Goal: Task Accomplishment & Management: Use online tool/utility

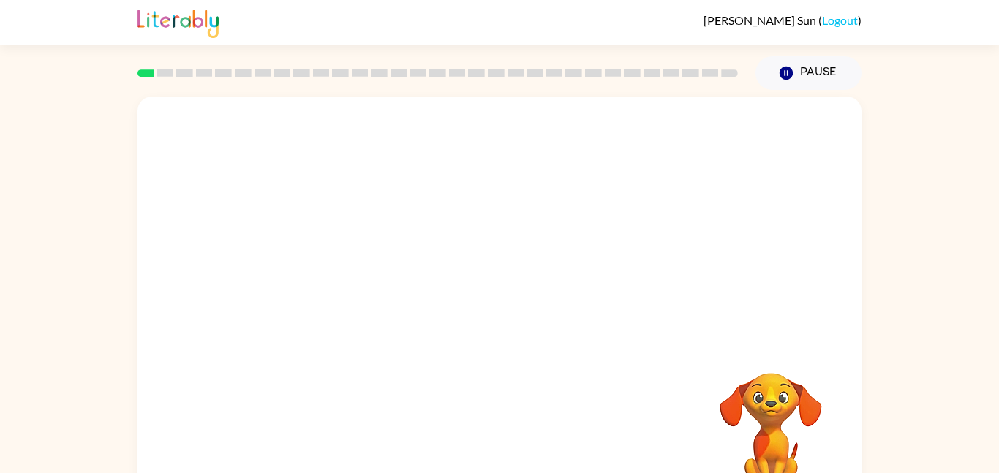
click at [349, 145] on video "Your browser must support playing .mp4 files to use Literably. Please try using…" at bounding box center [499, 220] width 724 height 246
click at [476, 317] on div at bounding box center [500, 312] width 94 height 53
click at [476, 317] on button "button" at bounding box center [500, 312] width 94 height 53
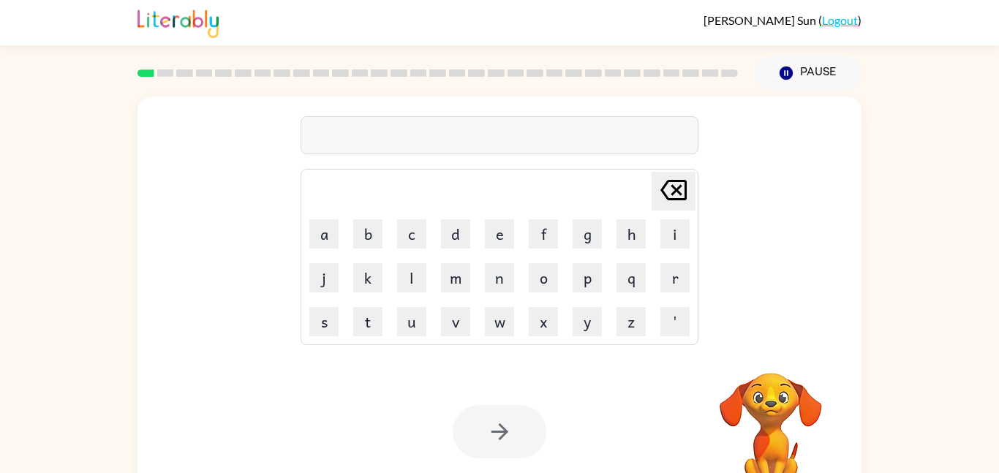
click at [368, 143] on div at bounding box center [499, 135] width 398 height 38
click at [368, 132] on div at bounding box center [499, 135] width 398 height 38
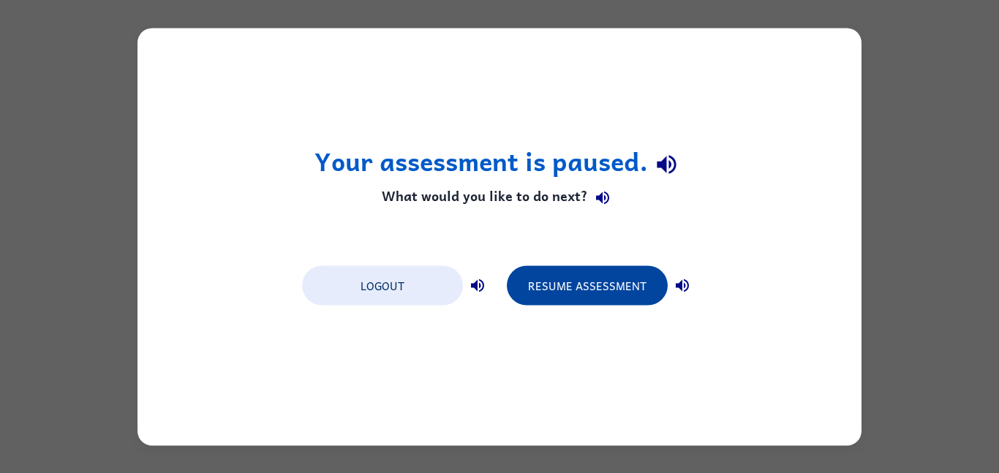
click at [615, 276] on button "Resume Assessment" at bounding box center [587, 284] width 161 height 39
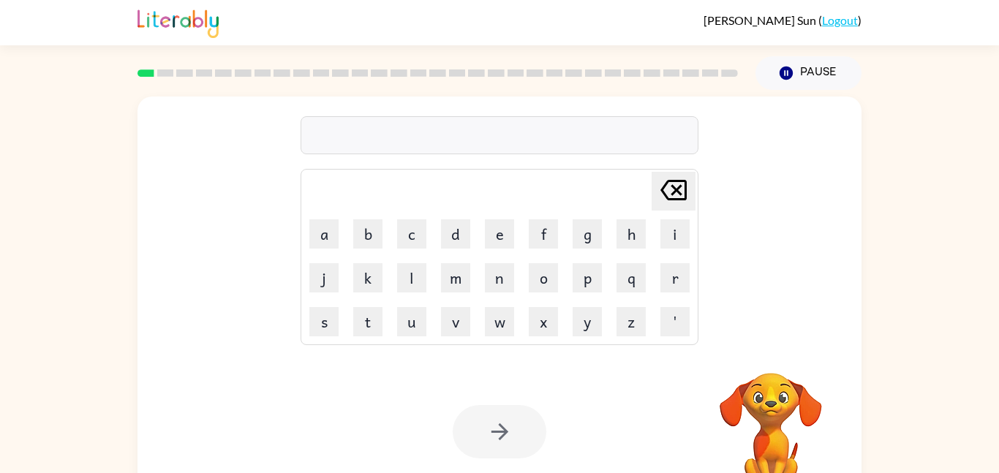
click at [388, 143] on div at bounding box center [499, 135] width 398 height 38
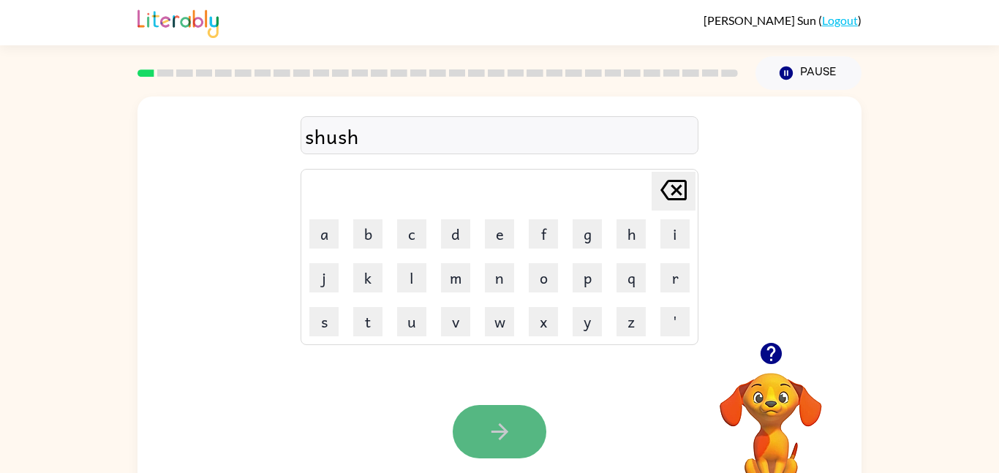
click at [499, 436] on icon "button" at bounding box center [500, 432] width 26 height 26
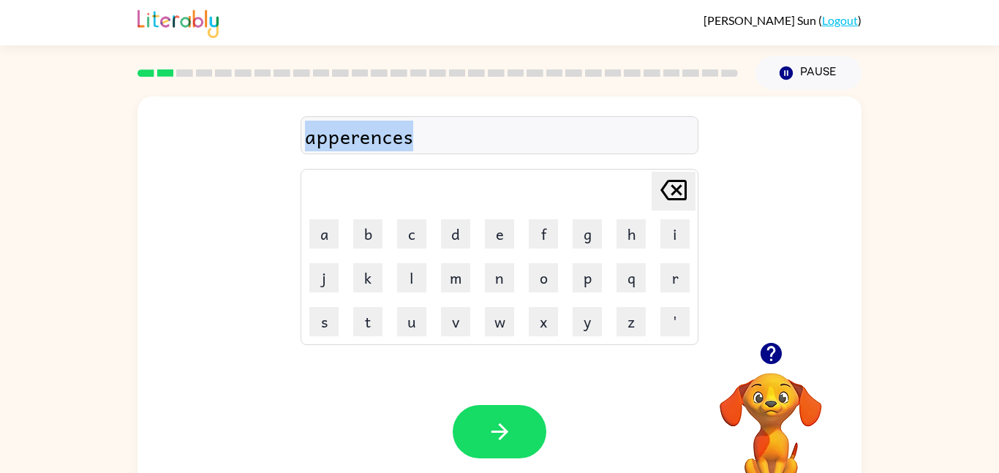
drag, startPoint x: 415, startPoint y: 144, endPoint x: 281, endPoint y: 142, distance: 133.8
click at [281, 142] on div "apperences [PERSON_NAME] last character input a b c d e f g h i j k l m n o p q…" at bounding box center [499, 220] width 724 height 246
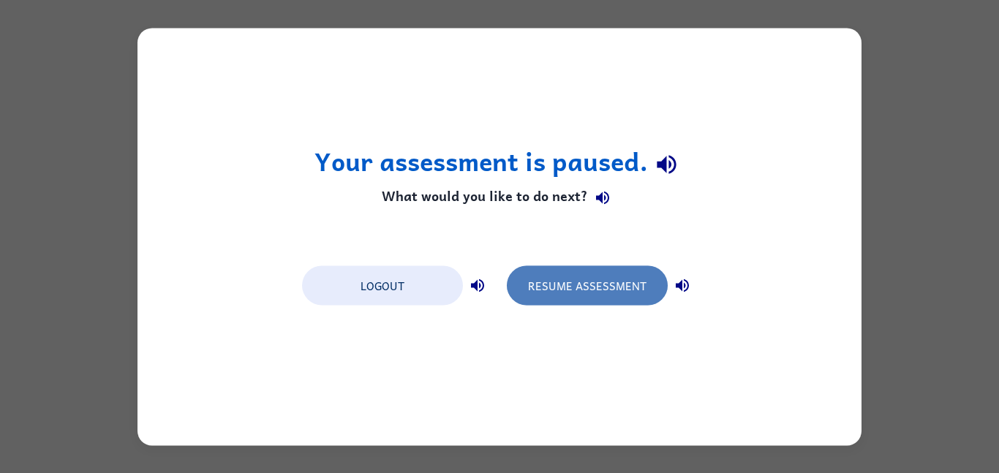
click at [579, 299] on button "Resume Assessment" at bounding box center [587, 284] width 161 height 39
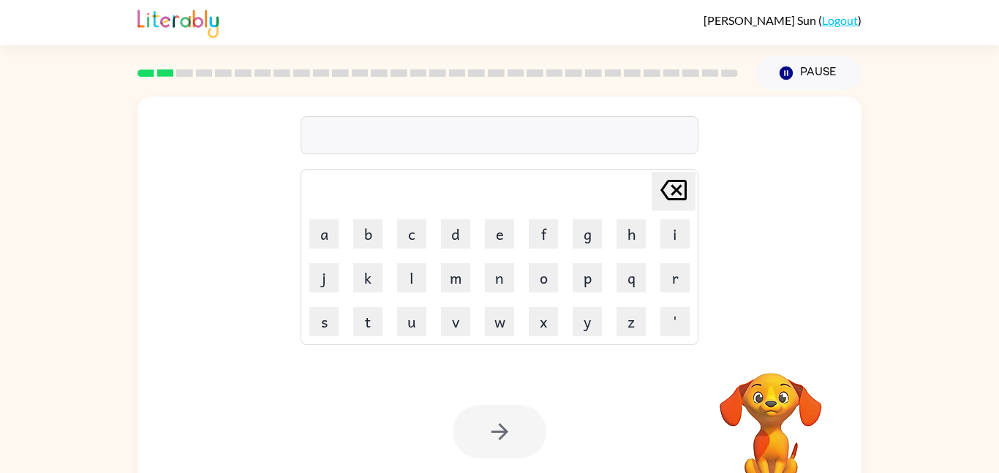
click at [317, 135] on div at bounding box center [499, 135] width 398 height 38
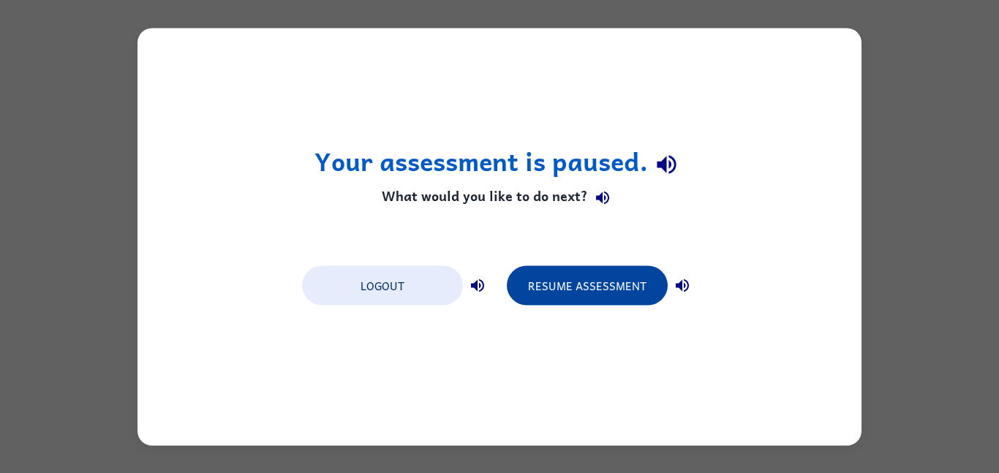
click at [587, 268] on button "Resume Assessment" at bounding box center [587, 284] width 161 height 39
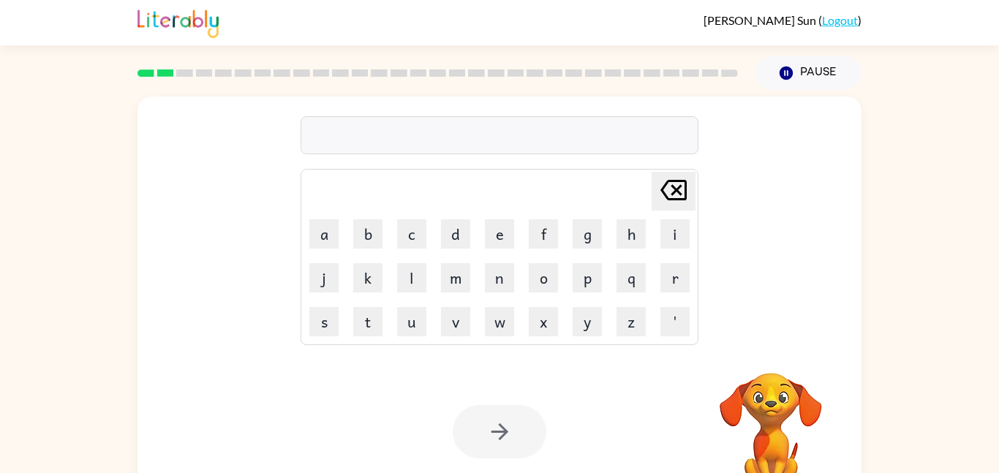
click at [377, 141] on div at bounding box center [499, 135] width 398 height 38
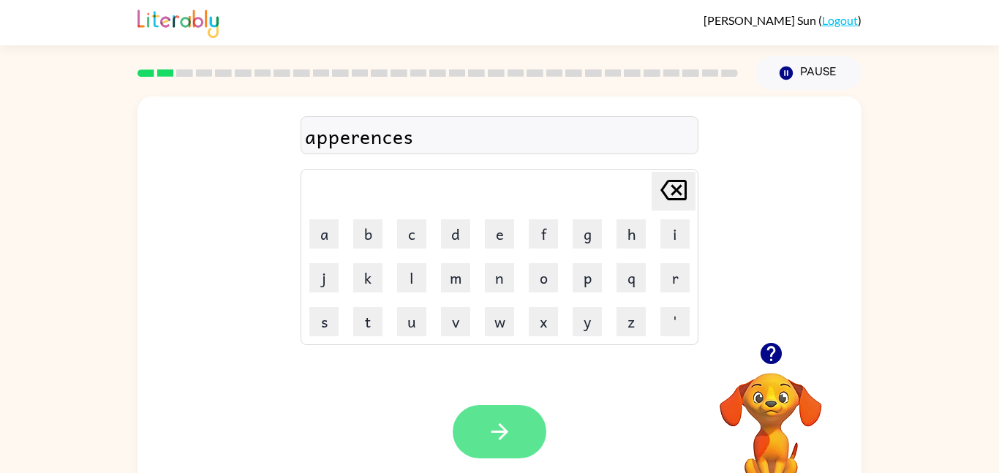
click at [526, 415] on button "button" at bounding box center [500, 431] width 94 height 53
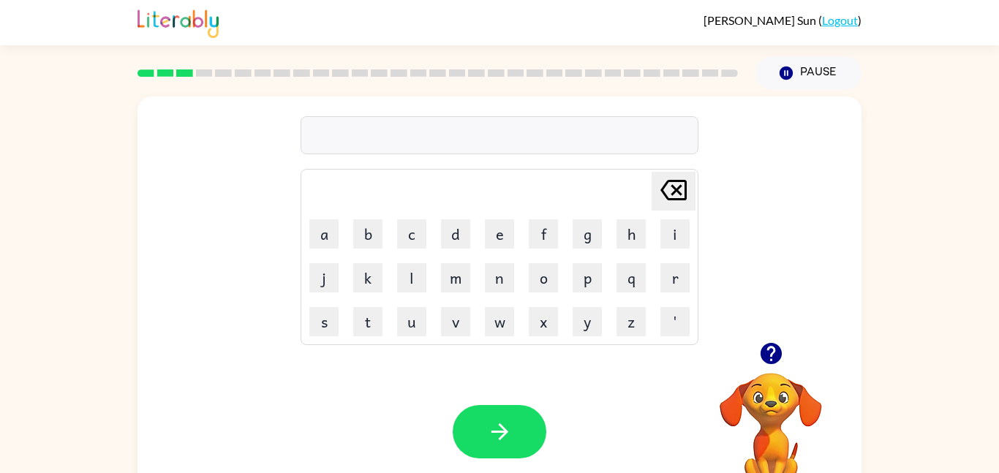
click at [329, 132] on div at bounding box center [499, 135] width 398 height 38
click at [338, 135] on div "reality" at bounding box center [499, 136] width 389 height 31
click at [347, 137] on div "reality" at bounding box center [499, 136] width 389 height 31
click at [343, 137] on div "reality" at bounding box center [499, 136] width 389 height 31
drag, startPoint x: 374, startPoint y: 140, endPoint x: 300, endPoint y: 131, distance: 74.4
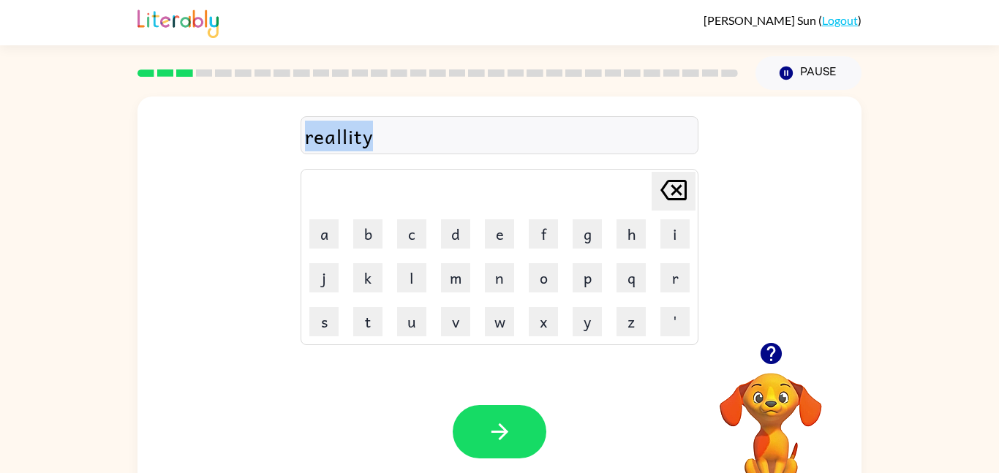
click at [300, 131] on div "reallity" at bounding box center [499, 135] width 398 height 38
copy div "reallity"
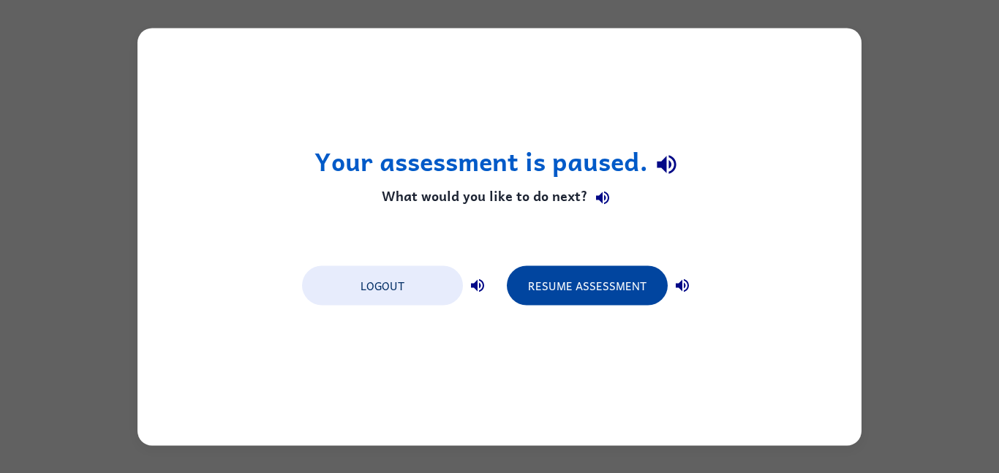
click at [609, 300] on button "Resume Assessment" at bounding box center [587, 284] width 161 height 39
click at [618, 273] on button "Resume Assessment" at bounding box center [587, 284] width 161 height 39
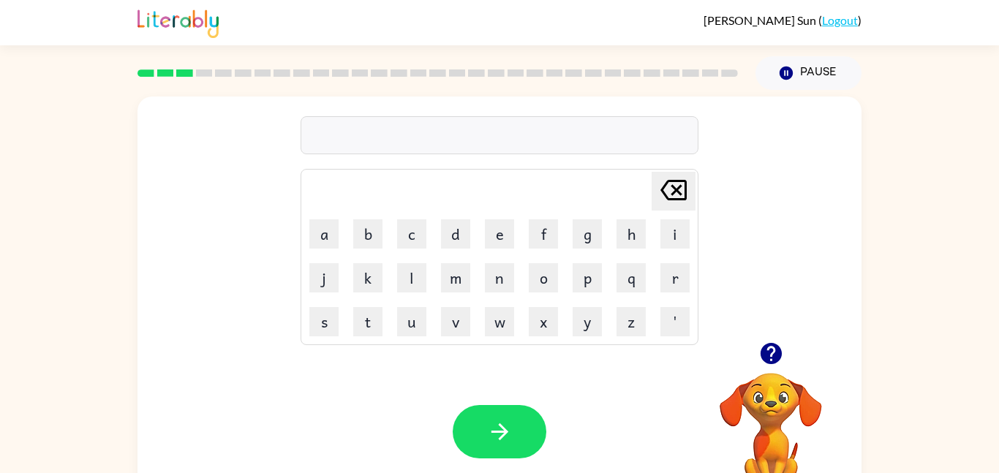
click at [629, 154] on div "[PERSON_NAME] last character input a b c d e f g h i j k l m n o p q r s t u v …" at bounding box center [499, 219] width 398 height 251
click at [496, 143] on div at bounding box center [499, 135] width 398 height 38
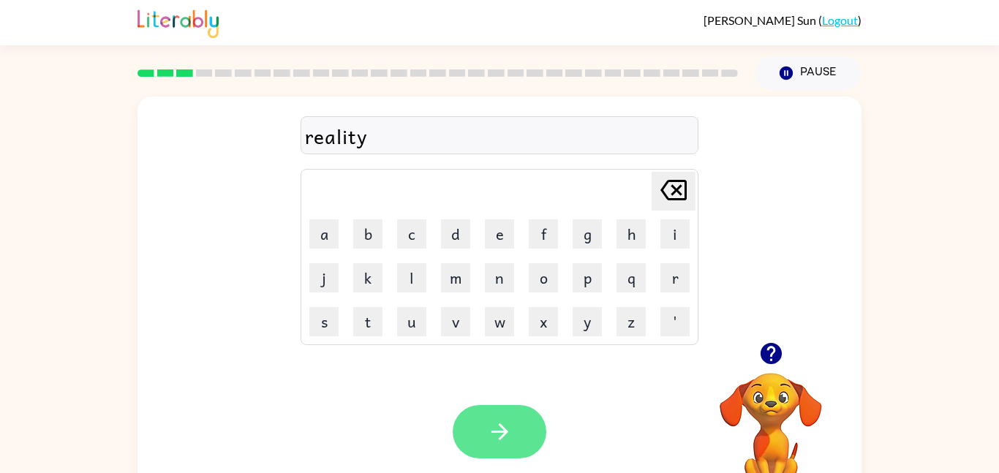
click at [534, 426] on button "button" at bounding box center [500, 431] width 94 height 53
click at [534, 426] on div at bounding box center [500, 431] width 94 height 53
click at [507, 419] on icon "button" at bounding box center [500, 432] width 26 height 26
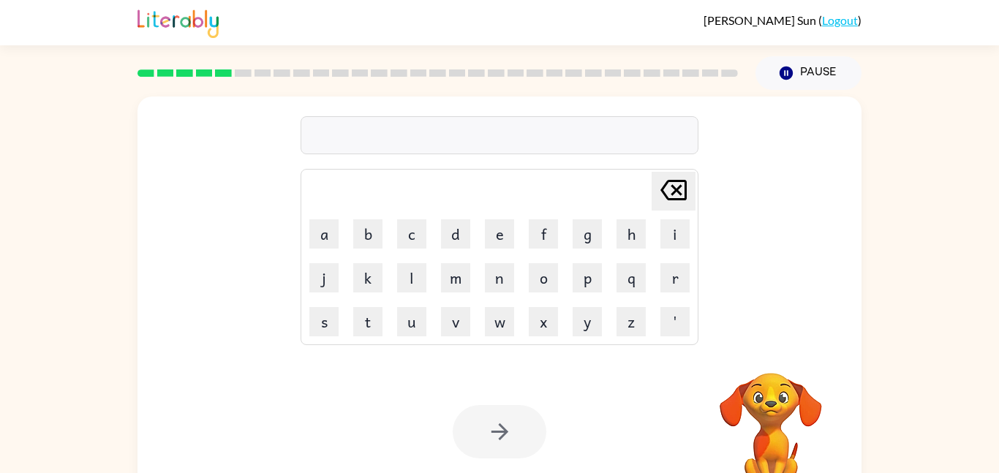
click at [352, 132] on div at bounding box center [499, 135] width 398 height 38
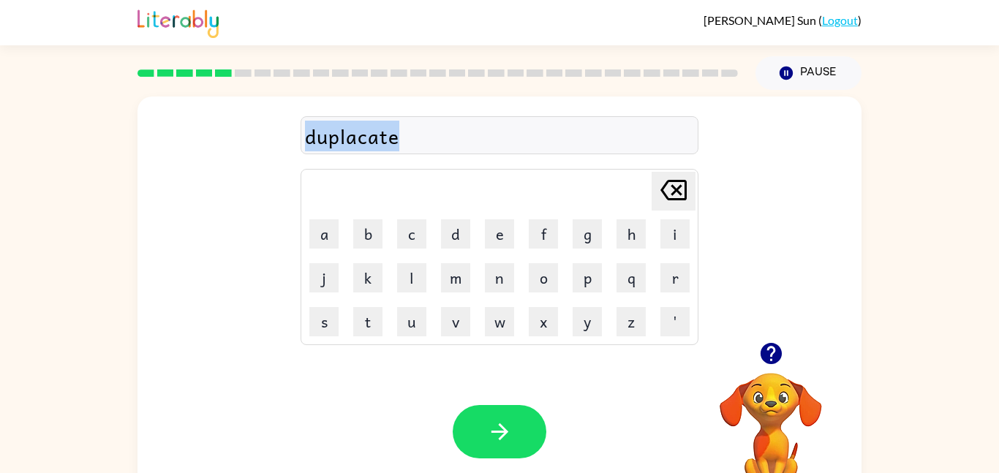
drag, startPoint x: 400, startPoint y: 141, endPoint x: 303, endPoint y: 132, distance: 97.6
click at [303, 132] on div "duplacate" at bounding box center [499, 135] width 398 height 38
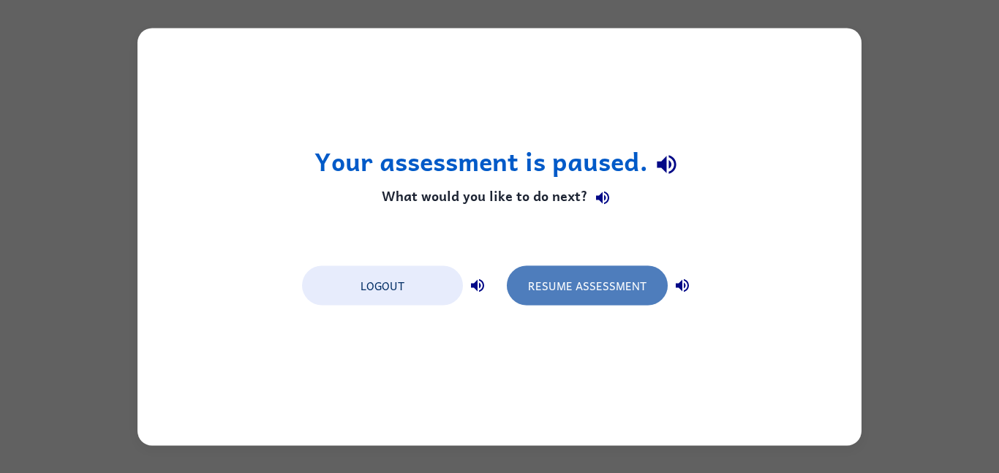
click at [589, 284] on button "Resume Assessment" at bounding box center [587, 284] width 161 height 39
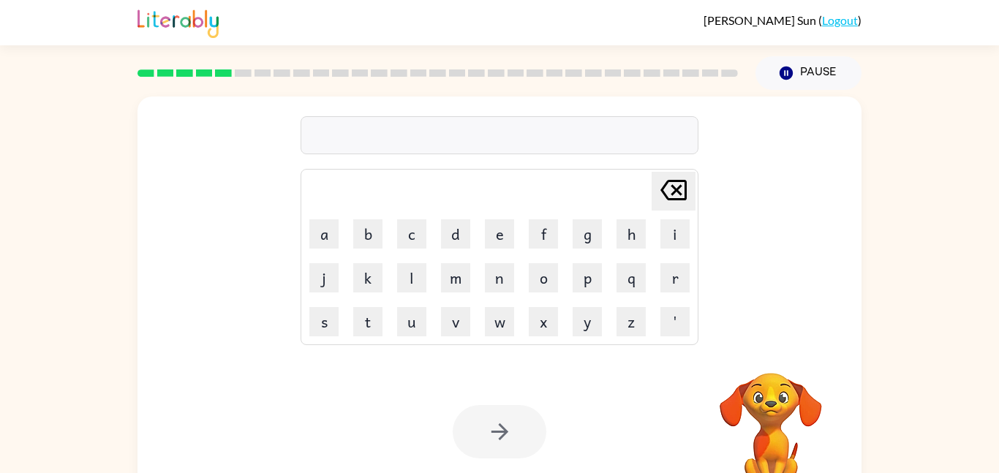
click at [410, 145] on div at bounding box center [499, 135] width 398 height 38
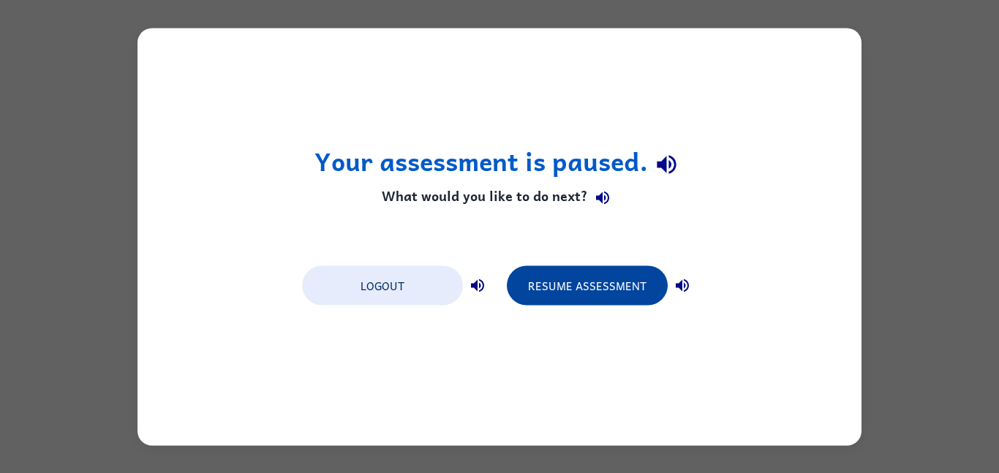
click at [564, 273] on button "Resume Assessment" at bounding box center [587, 284] width 161 height 39
click at [568, 300] on button "Resume Assessment" at bounding box center [587, 284] width 161 height 39
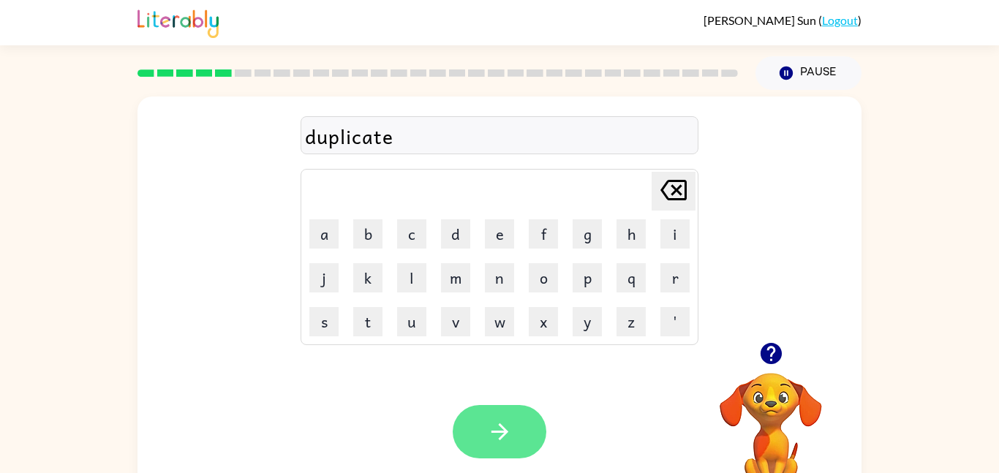
click at [490, 412] on button "button" at bounding box center [500, 431] width 94 height 53
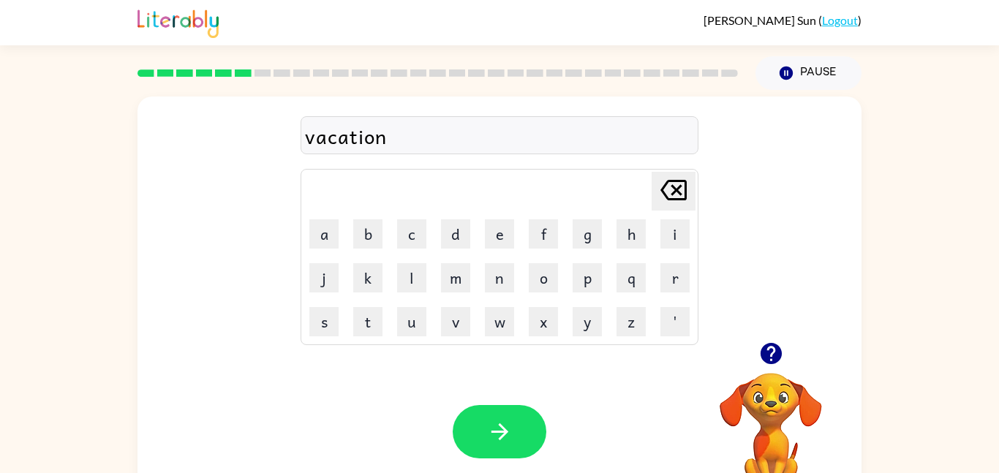
click at [345, 137] on div "vacation" at bounding box center [499, 136] width 389 height 31
drag, startPoint x: 377, startPoint y: 139, endPoint x: 302, endPoint y: 148, distance: 75.1
click at [302, 148] on div "vaction" at bounding box center [499, 135] width 398 height 38
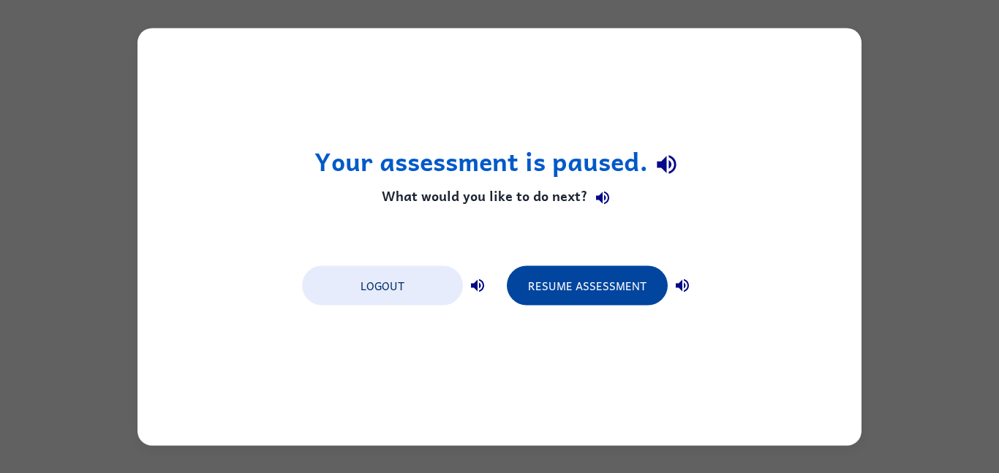
click at [564, 284] on button "Resume Assessment" at bounding box center [587, 284] width 161 height 39
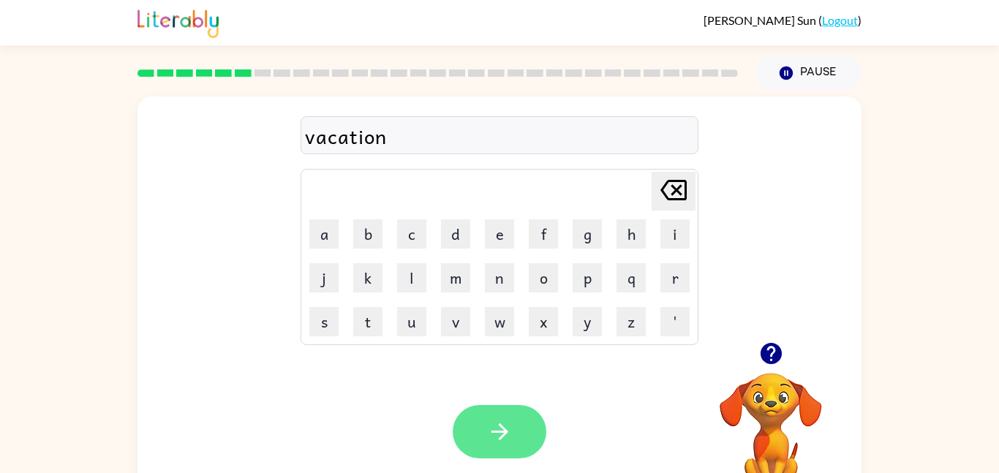
click at [468, 431] on button "button" at bounding box center [500, 431] width 94 height 53
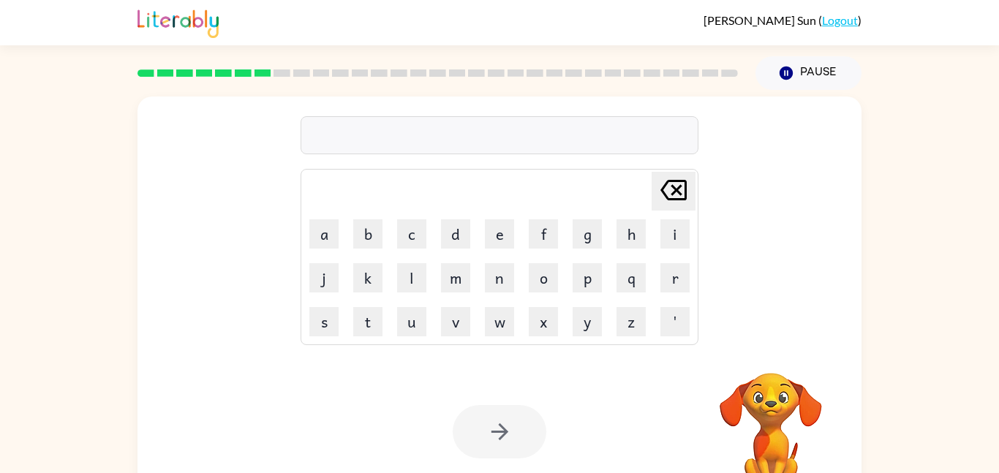
click at [245, 69] on icon at bounding box center [243, 72] width 17 height 7
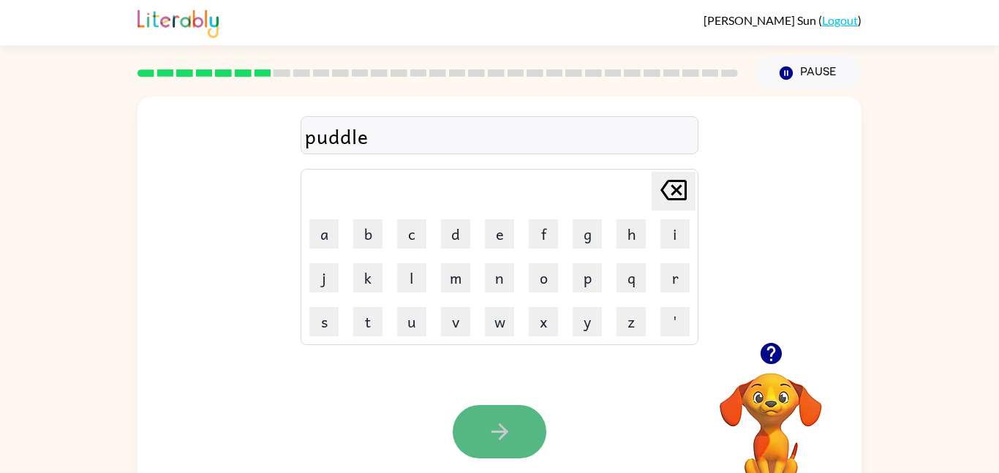
click at [493, 415] on button "button" at bounding box center [500, 431] width 94 height 53
click at [502, 443] on icon "button" at bounding box center [500, 432] width 26 height 26
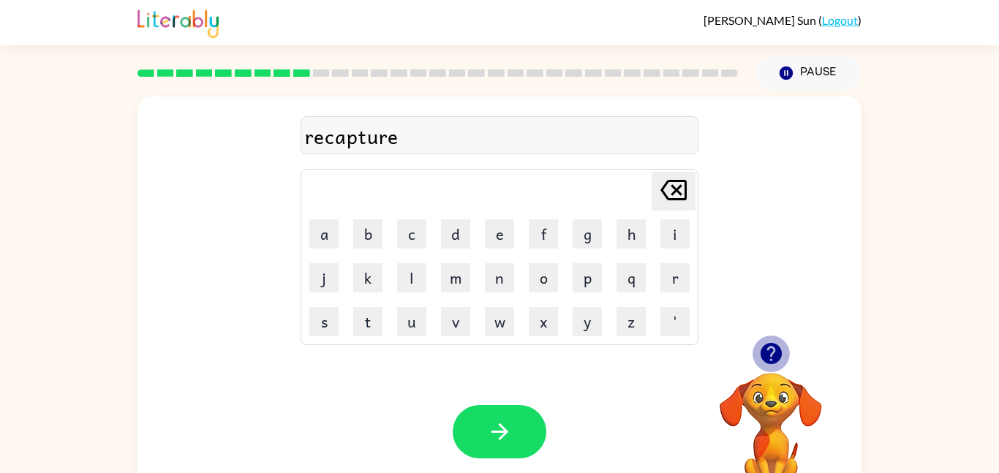
click at [768, 360] on icon "button" at bounding box center [770, 353] width 21 height 21
drag, startPoint x: 397, startPoint y: 143, endPoint x: 200, endPoint y: 102, distance: 201.4
click at [200, 102] on div "recapture [PERSON_NAME] last character input a b c d e f g h i j k l m n o p q …" at bounding box center [499, 220] width 724 height 246
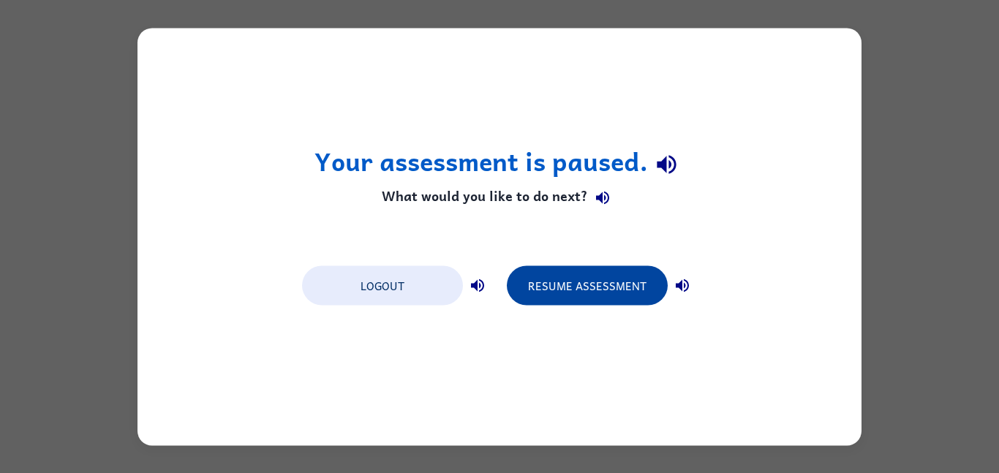
click at [589, 283] on button "Resume Assessment" at bounding box center [587, 284] width 161 height 39
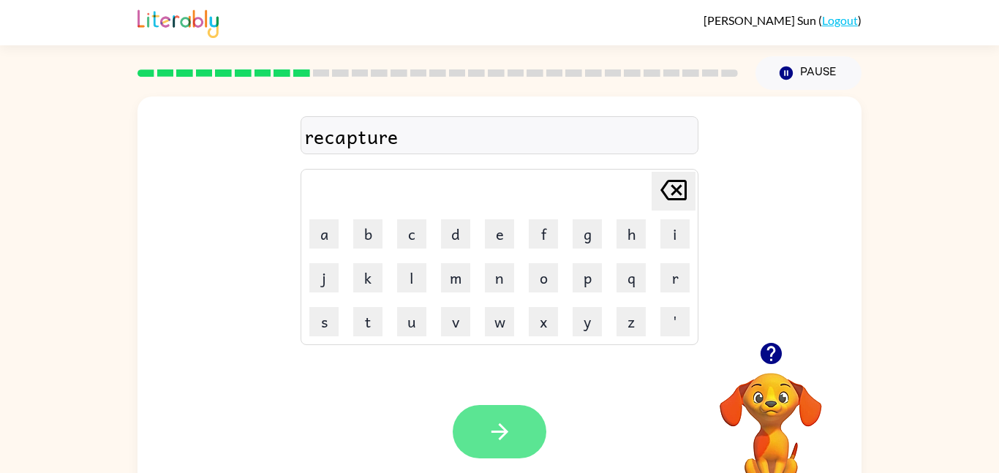
click at [483, 439] on button "button" at bounding box center [500, 431] width 94 height 53
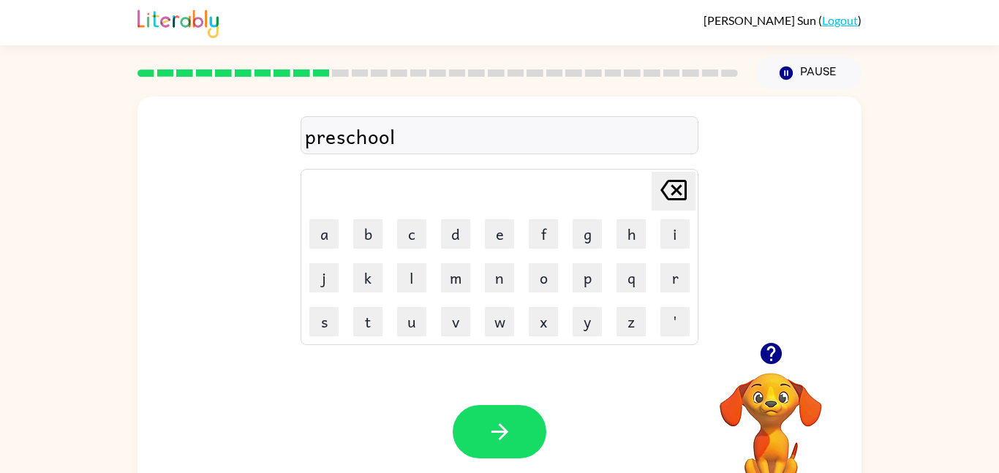
click at [337, 141] on div "preschool" at bounding box center [499, 136] width 389 height 31
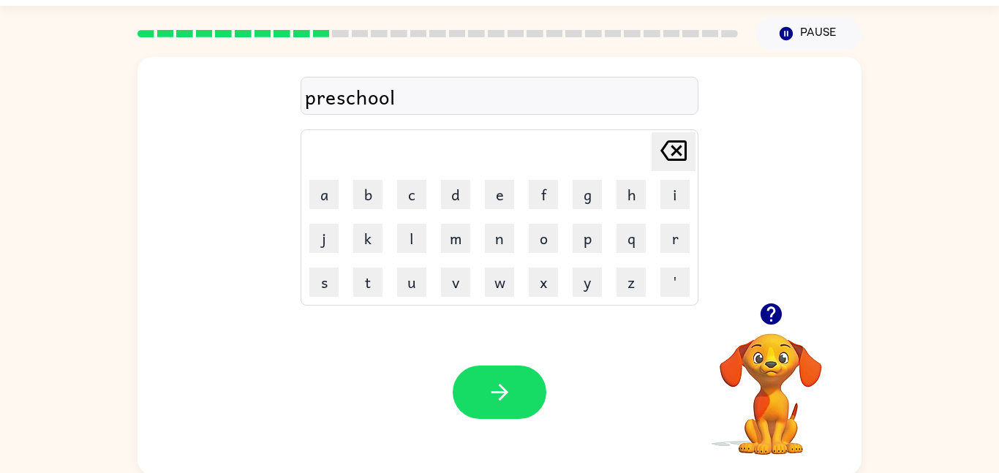
scroll to position [41, 0]
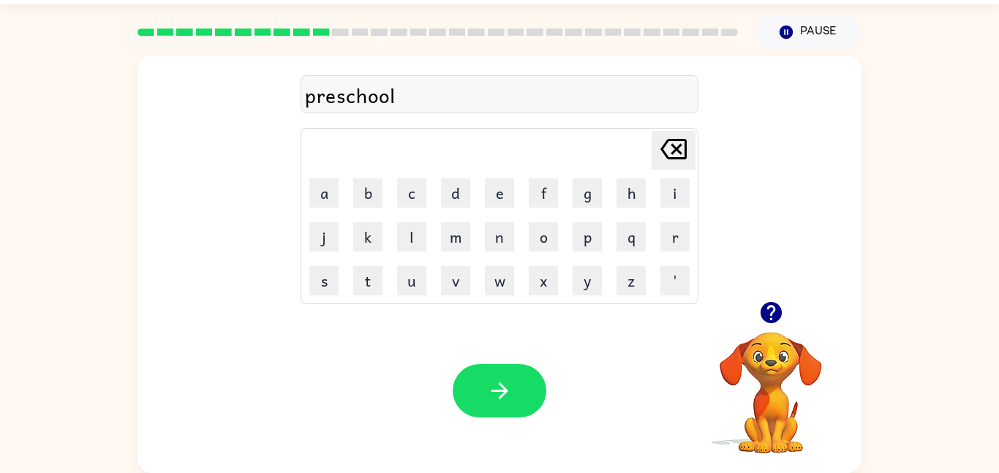
click at [397, 93] on div "preschool" at bounding box center [499, 95] width 389 height 31
click at [499, 376] on button "button" at bounding box center [500, 390] width 94 height 53
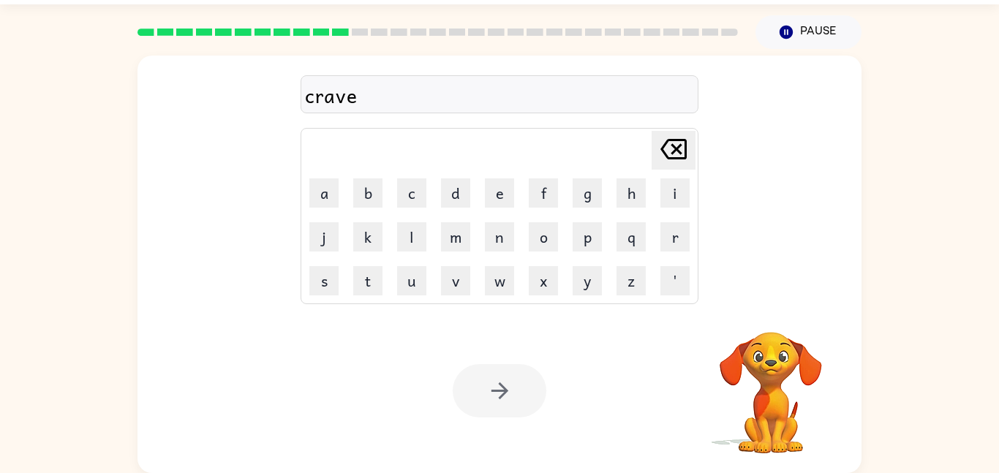
click at [504, 401] on div at bounding box center [500, 390] width 94 height 53
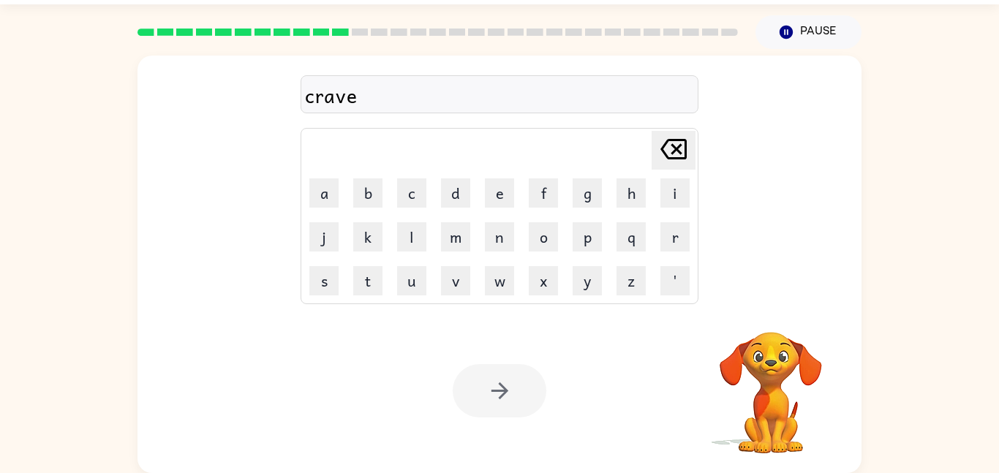
click at [504, 401] on icon "button" at bounding box center [500, 391] width 26 height 26
click at [504, 401] on div at bounding box center [500, 390] width 94 height 53
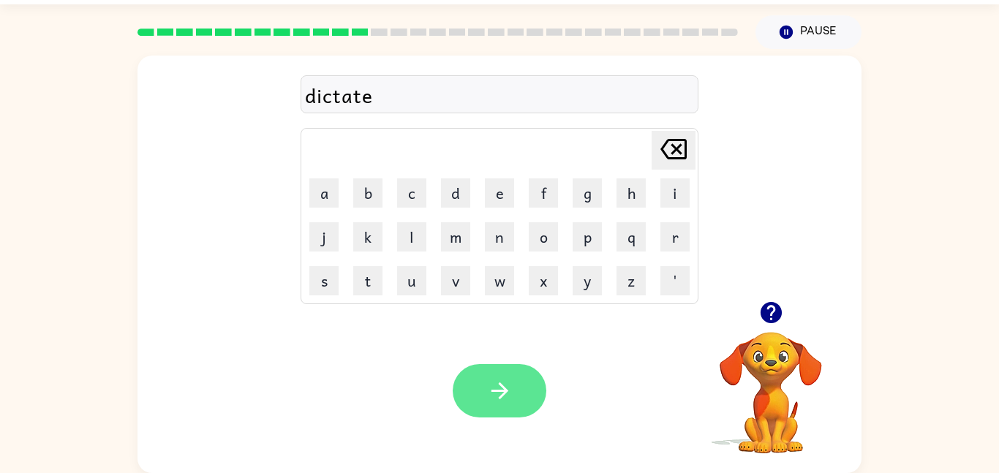
click at [518, 386] on button "button" at bounding box center [500, 390] width 94 height 53
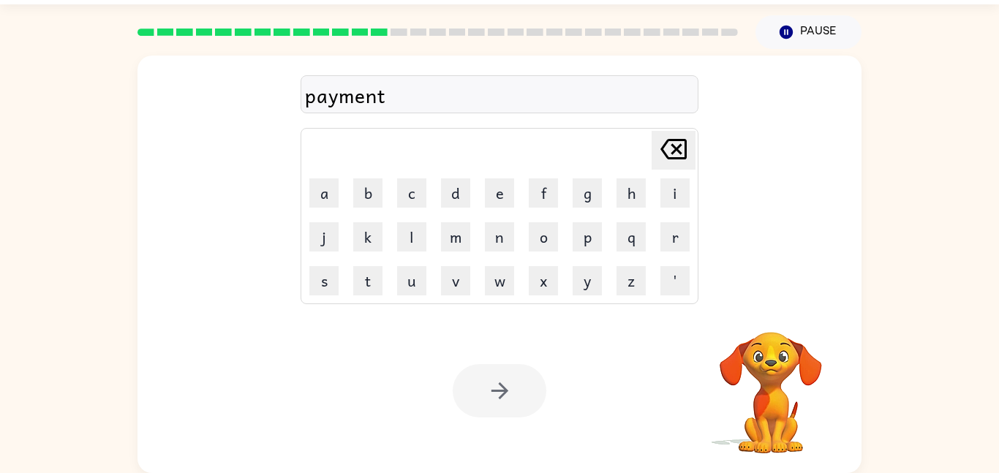
click at [510, 389] on icon "button" at bounding box center [500, 391] width 26 height 26
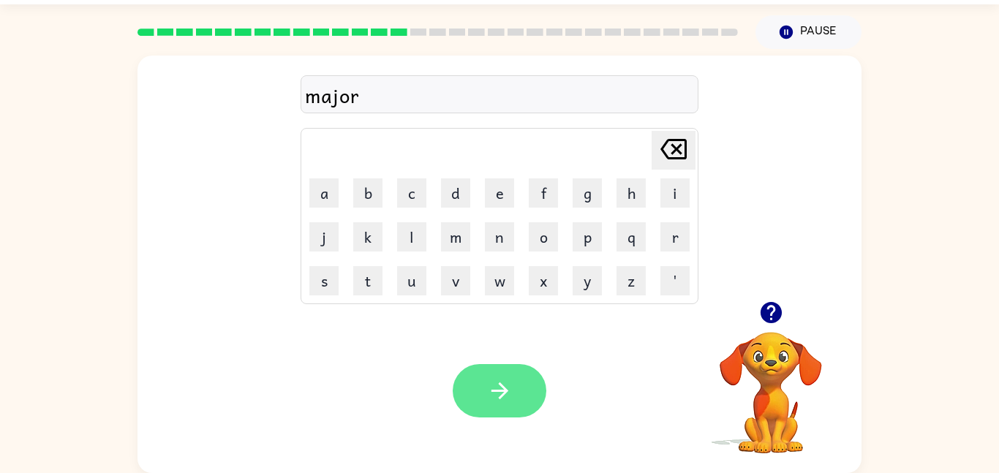
click at [498, 390] on icon "button" at bounding box center [499, 390] width 17 height 17
click at [472, 377] on button "button" at bounding box center [500, 390] width 94 height 53
click at [465, 381] on button "button" at bounding box center [500, 390] width 94 height 53
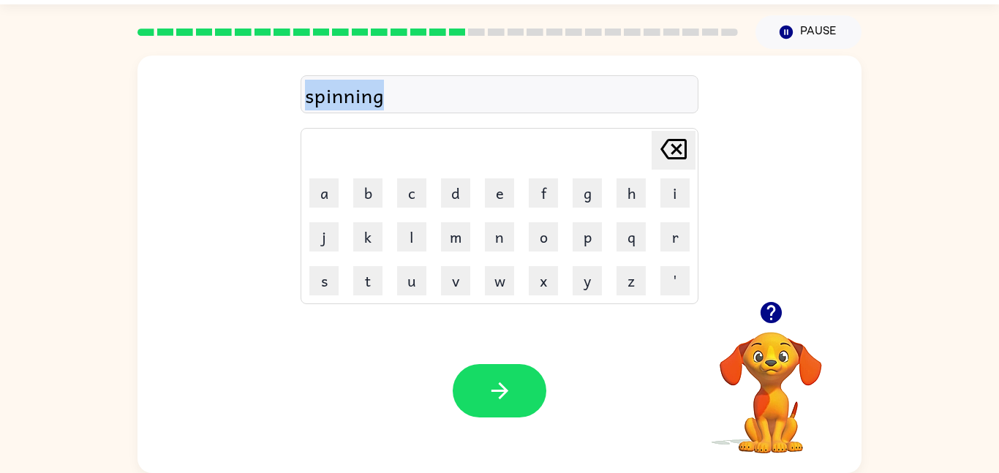
drag, startPoint x: 391, startPoint y: 93, endPoint x: 299, endPoint y: 104, distance: 92.8
click at [299, 104] on div "spinning Delete Delete last character input a b c d e f g h i j k l m n o p q r…" at bounding box center [499, 179] width 724 height 246
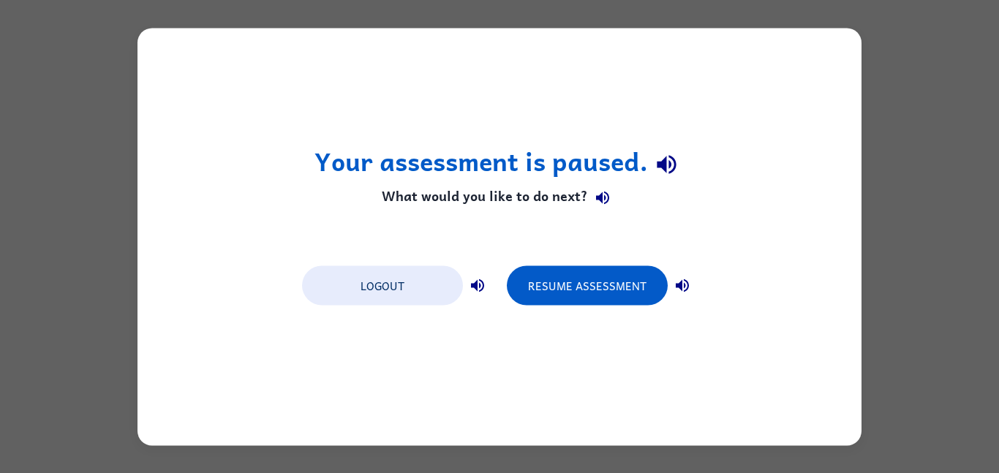
scroll to position [0, 0]
click at [595, 282] on button "Resume Assessment" at bounding box center [587, 284] width 161 height 39
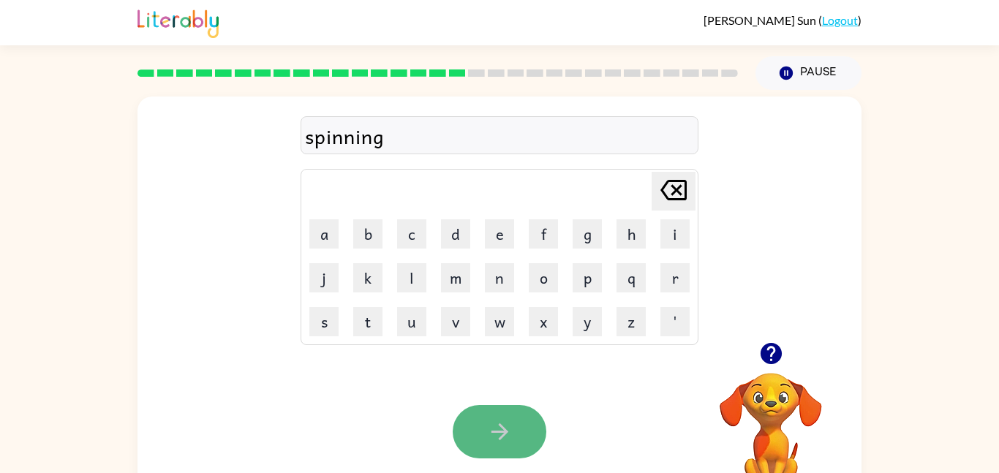
click at [466, 433] on button "button" at bounding box center [500, 431] width 94 height 53
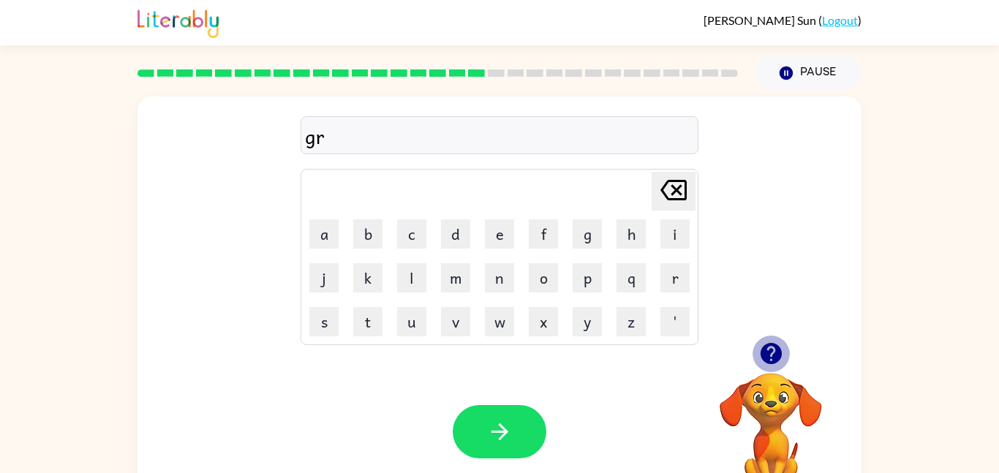
click at [777, 343] on icon "button" at bounding box center [771, 354] width 26 height 26
click at [369, 140] on div "grumpiest" at bounding box center [499, 136] width 389 height 31
drag, startPoint x: 410, startPoint y: 133, endPoint x: 229, endPoint y: 148, distance: 181.9
click at [229, 148] on div "grumpiest Delete Delete last character input a b c d e f g h i j k l m n o p q …" at bounding box center [499, 220] width 724 height 246
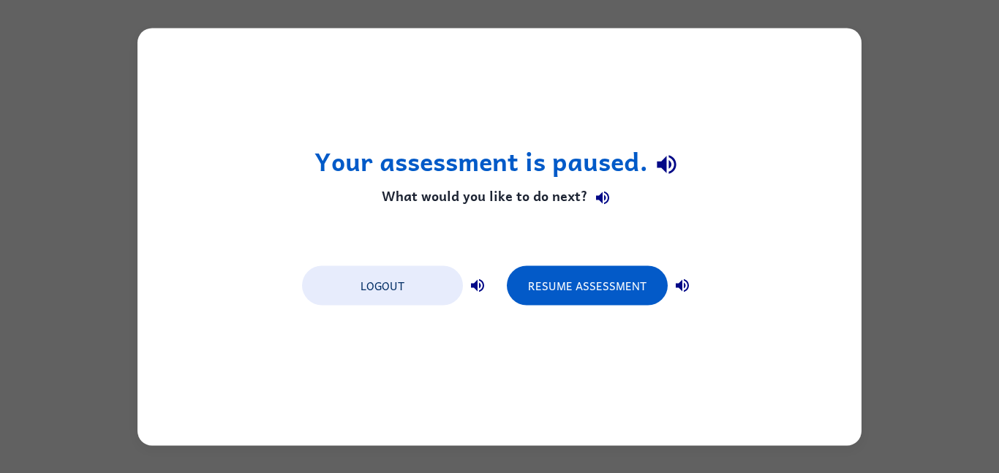
click at [597, 314] on div "Your assessment is paused. What would you like to do next? Logout Resume Assess…" at bounding box center [499, 236] width 724 height 417
click at [589, 273] on button "Resume Assessment" at bounding box center [587, 284] width 161 height 39
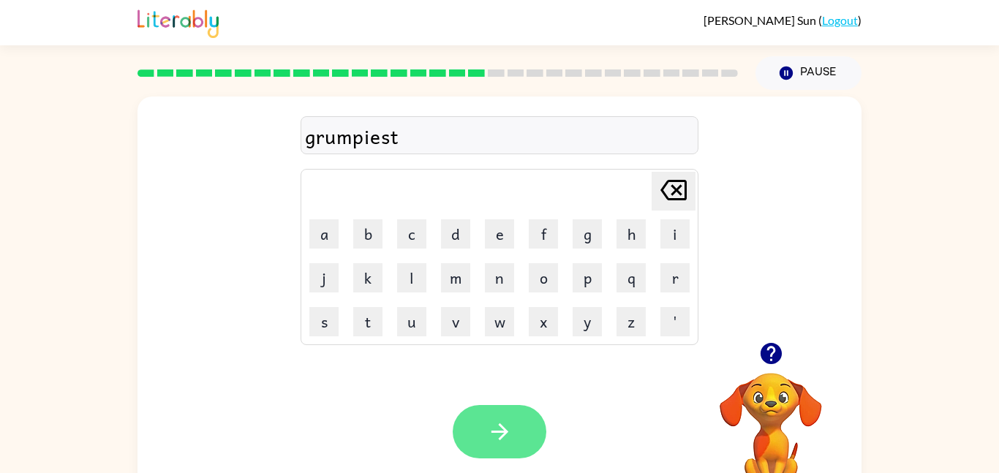
click at [477, 418] on button "button" at bounding box center [500, 431] width 94 height 53
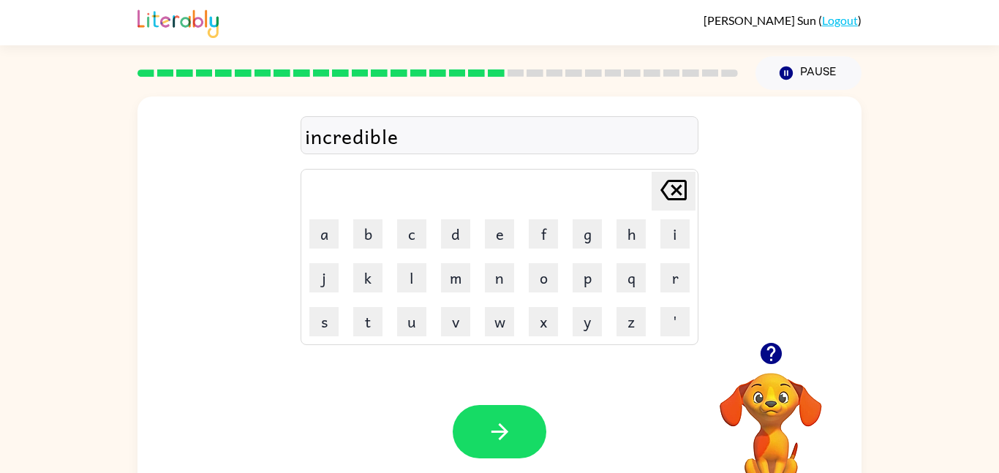
click at [368, 140] on div "incredible" at bounding box center [499, 136] width 389 height 31
drag, startPoint x: 411, startPoint y: 142, endPoint x: 281, endPoint y: 124, distance: 131.3
click at [281, 124] on div "incredable [PERSON_NAME] last character input a b c d e f g h i j k l m n o p q…" at bounding box center [499, 220] width 724 height 246
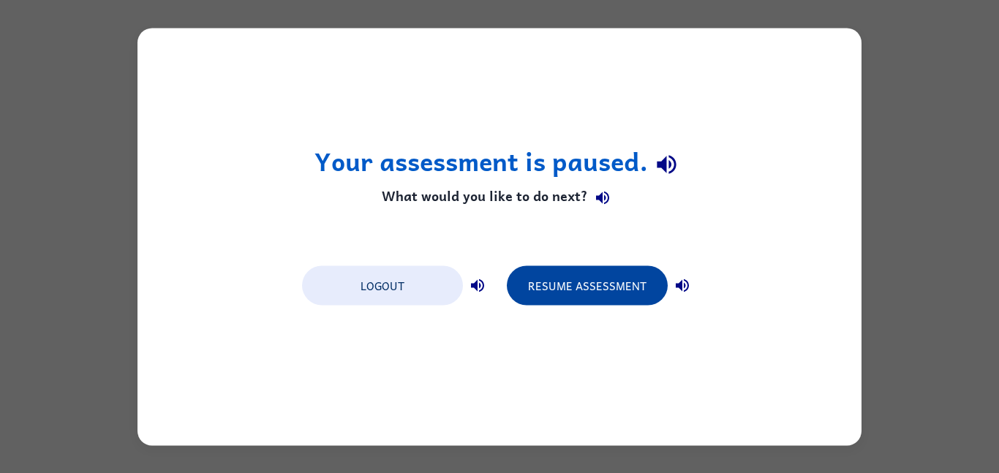
click at [627, 278] on button "Resume Assessment" at bounding box center [587, 284] width 161 height 39
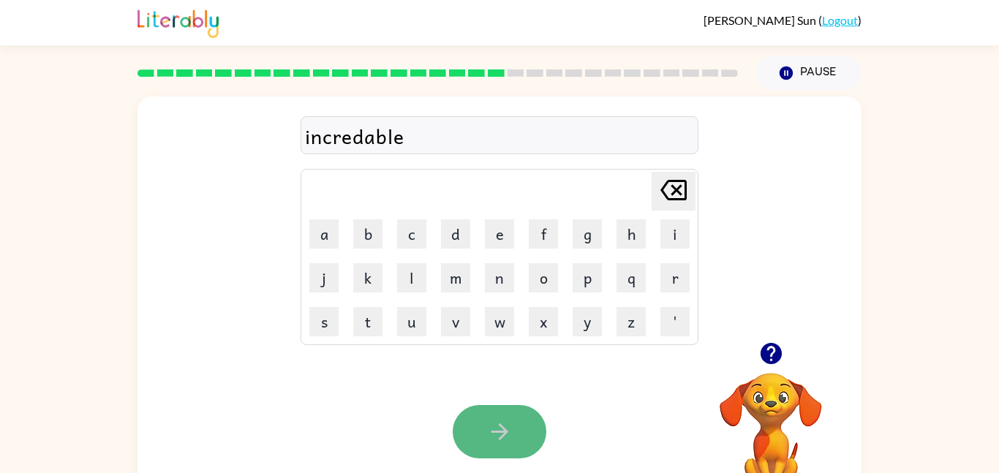
click at [496, 453] on button "button" at bounding box center [500, 431] width 94 height 53
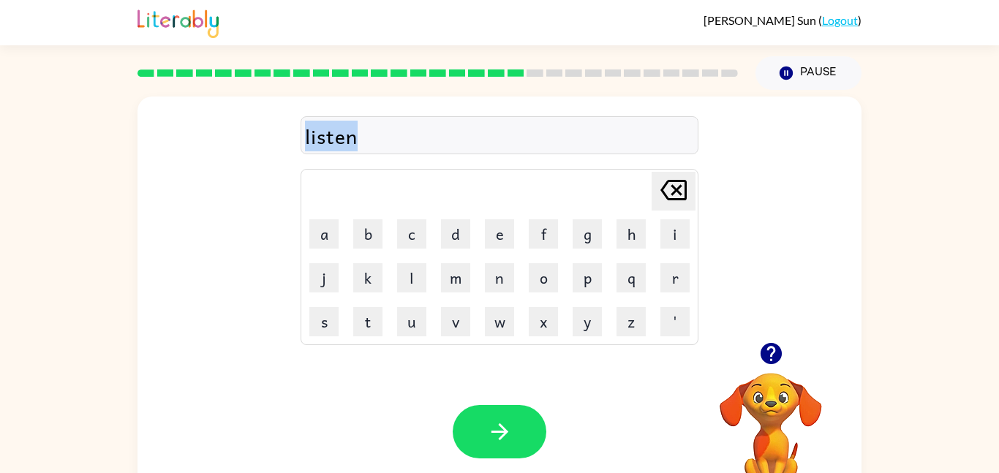
drag, startPoint x: 363, startPoint y: 140, endPoint x: 307, endPoint y: 132, distance: 56.3
click at [307, 132] on div "listen" at bounding box center [499, 136] width 389 height 31
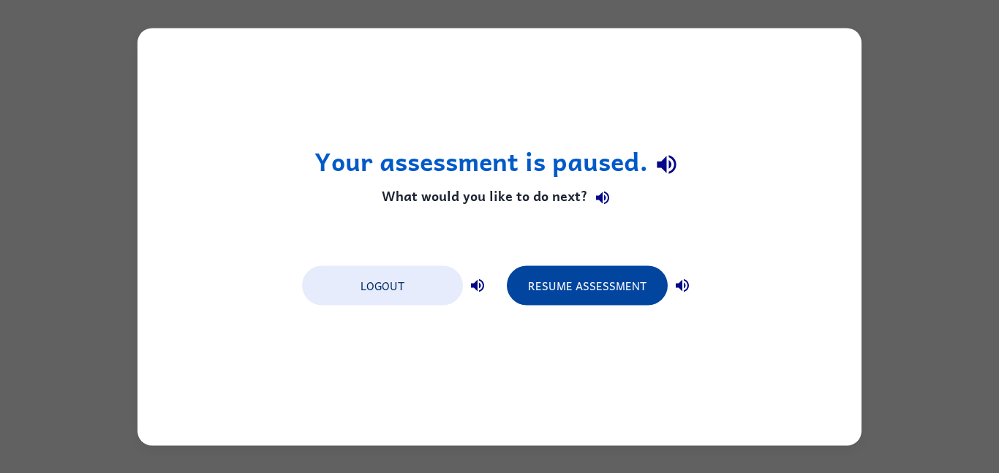
click at [594, 290] on button "Resume Assessment" at bounding box center [587, 284] width 161 height 39
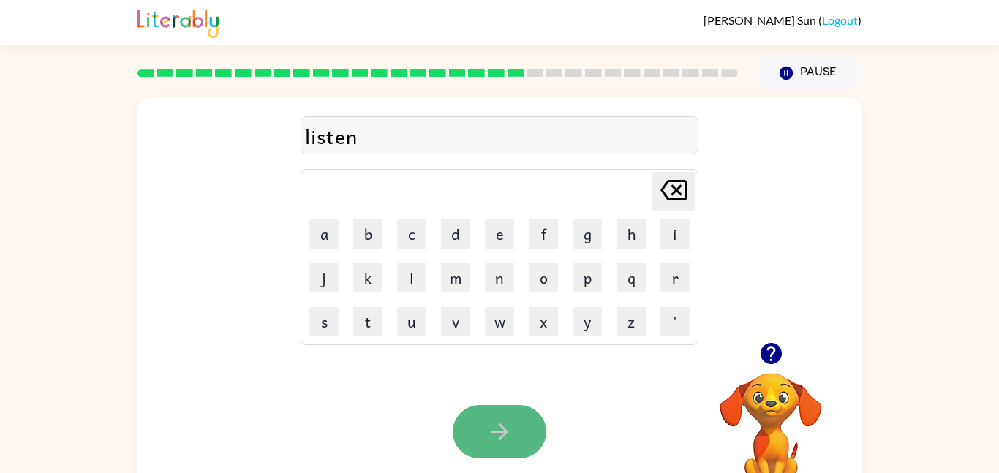
click at [477, 442] on button "button" at bounding box center [500, 431] width 94 height 53
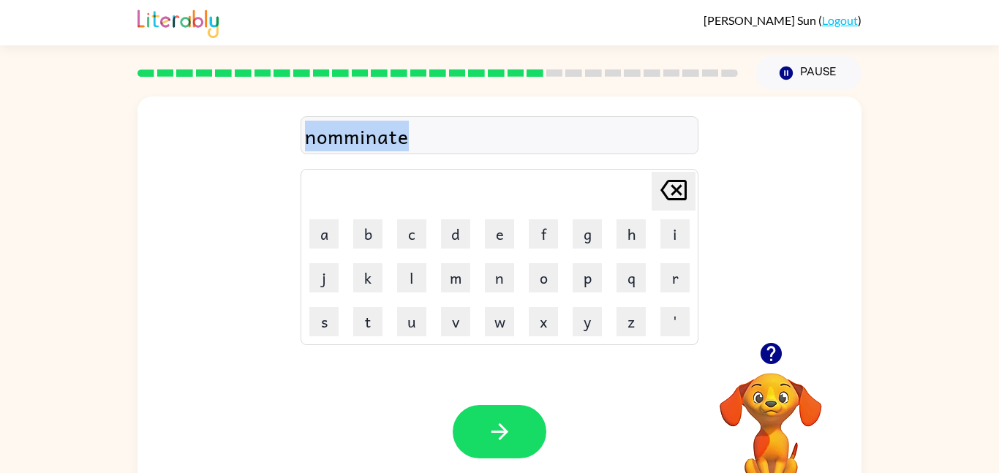
drag, startPoint x: 410, startPoint y: 135, endPoint x: 260, endPoint y: 144, distance: 150.9
click at [260, 144] on div "nomminate [PERSON_NAME] last character input a b c d e f g h i j k l m n o p q …" at bounding box center [499, 220] width 724 height 246
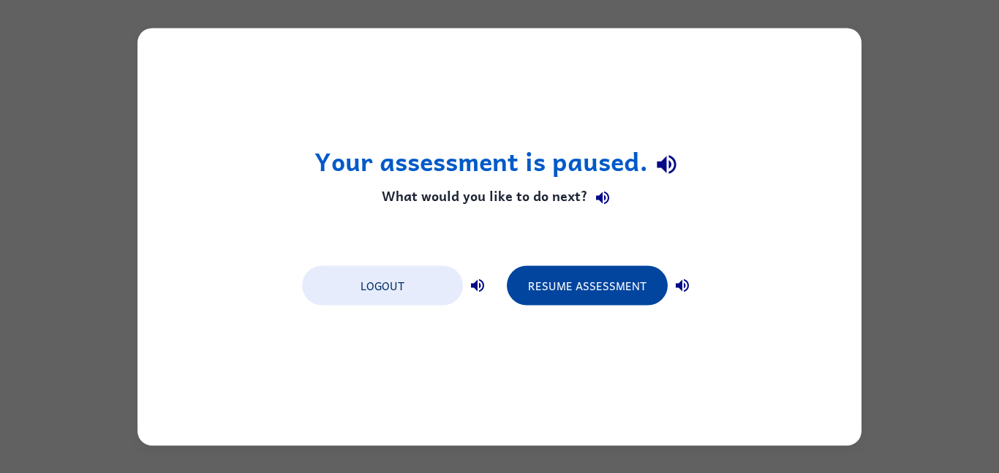
click at [601, 275] on button "Resume Assessment" at bounding box center [587, 284] width 161 height 39
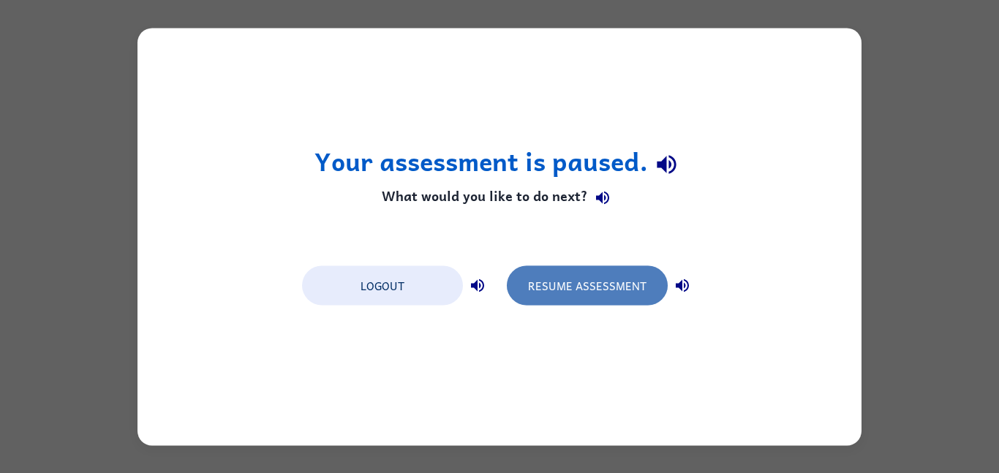
click at [610, 295] on button "Resume Assessment" at bounding box center [587, 284] width 161 height 39
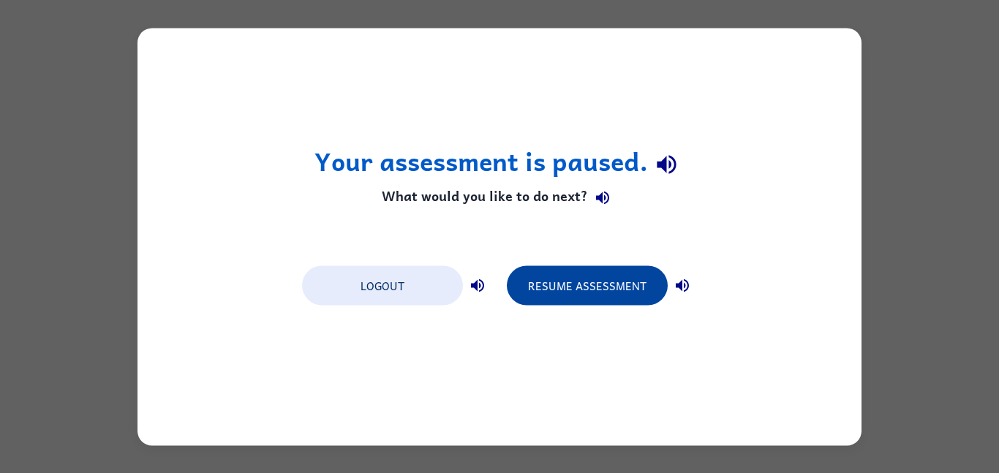
click at [578, 283] on button "Resume Assessment" at bounding box center [587, 284] width 161 height 39
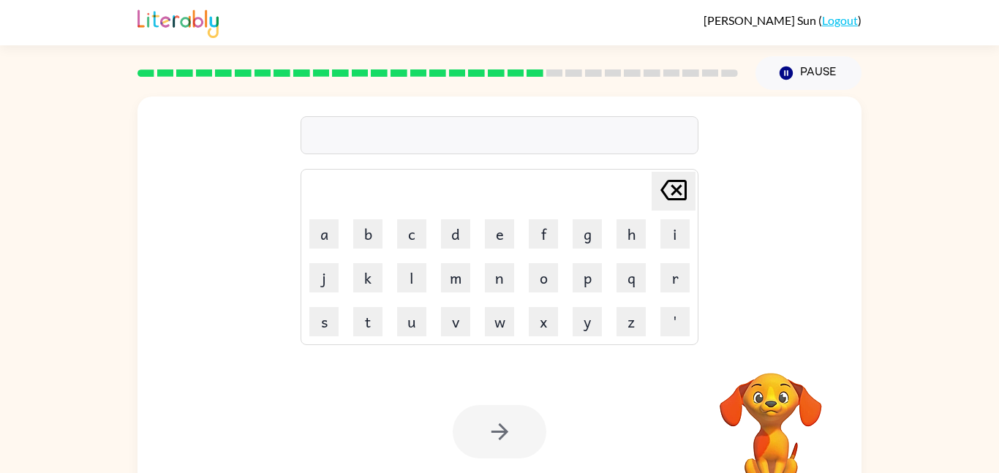
click at [377, 154] on div "[PERSON_NAME] last character input a b c d e f g h i j k l m n o p q r s t u v …" at bounding box center [499, 219] width 398 height 251
click at [367, 141] on div at bounding box center [499, 135] width 398 height 38
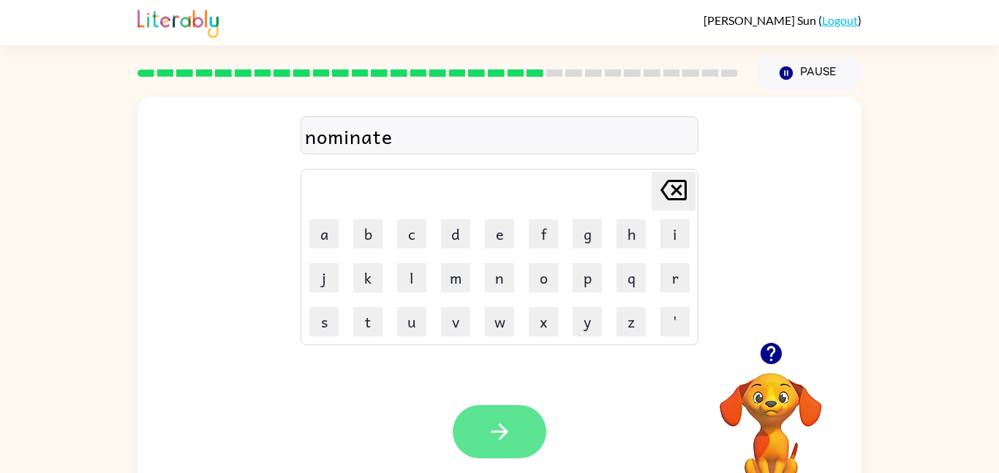
click at [504, 423] on icon "button" at bounding box center [500, 432] width 26 height 26
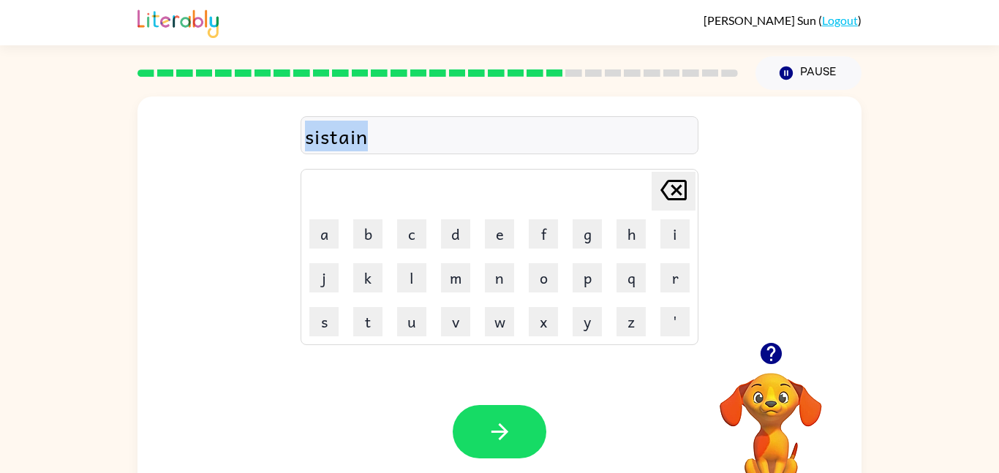
drag, startPoint x: 374, startPoint y: 134, endPoint x: 303, endPoint y: 133, distance: 70.9
click at [303, 133] on div "sistain" at bounding box center [499, 135] width 398 height 38
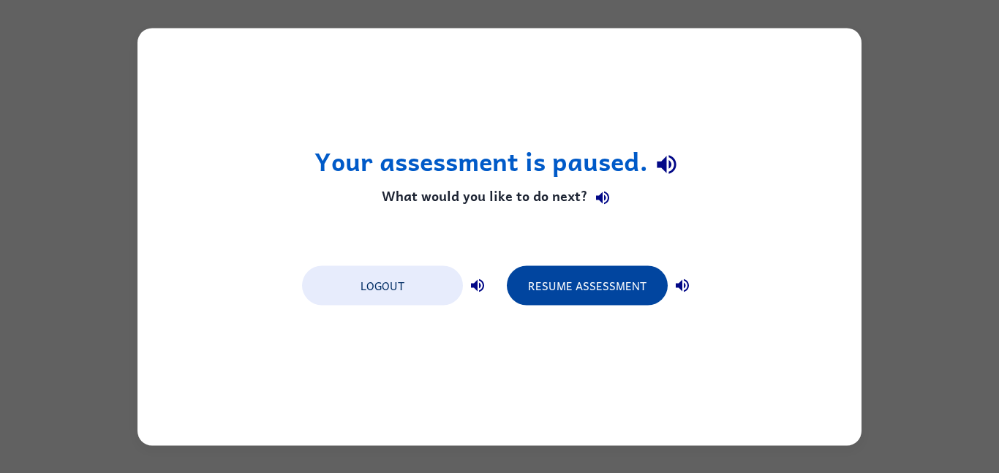
click at [572, 281] on button "Resume Assessment" at bounding box center [587, 284] width 161 height 39
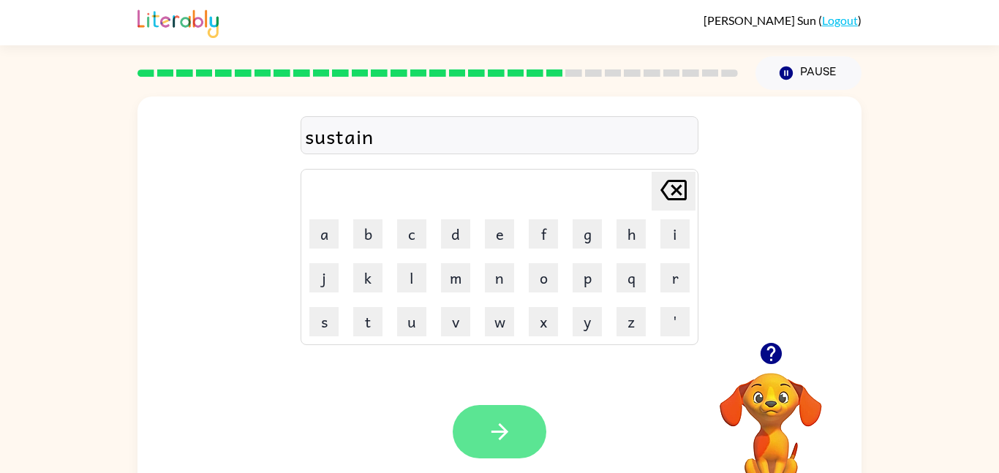
click at [507, 437] on icon "button" at bounding box center [500, 432] width 26 height 26
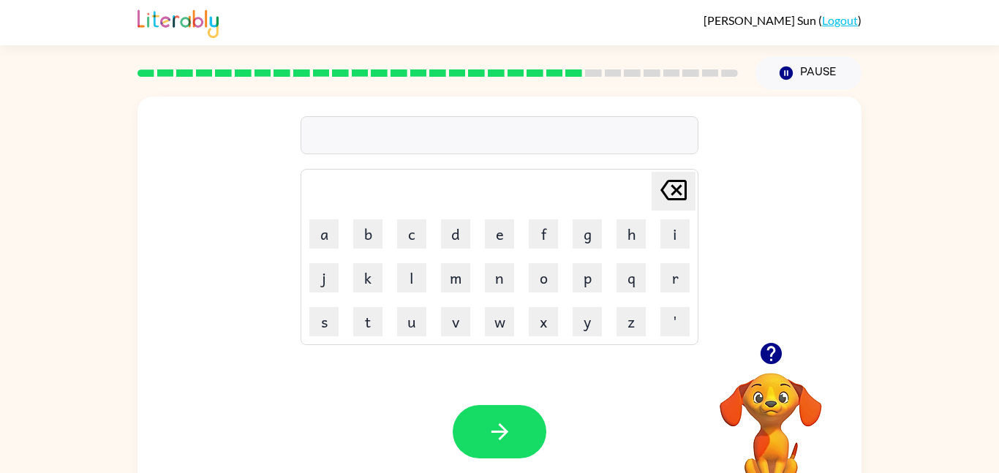
click at [768, 341] on icon "button" at bounding box center [771, 354] width 26 height 26
click at [789, 360] on video "Your browser must support playing .mp4 files to use Literably. Please try using…" at bounding box center [770, 423] width 146 height 146
drag, startPoint x: 375, startPoint y: 137, endPoint x: 286, endPoint y: 139, distance: 89.2
click at [286, 139] on div "wordie Delete Delete last character input a b c d e f g h i j k l m n o p q r s…" at bounding box center [499, 220] width 724 height 246
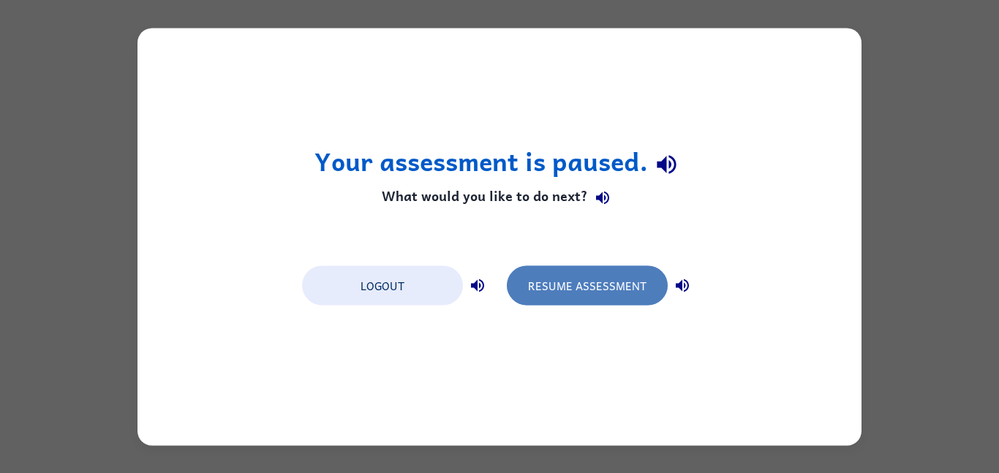
click at [640, 295] on button "Resume Assessment" at bounding box center [587, 284] width 161 height 39
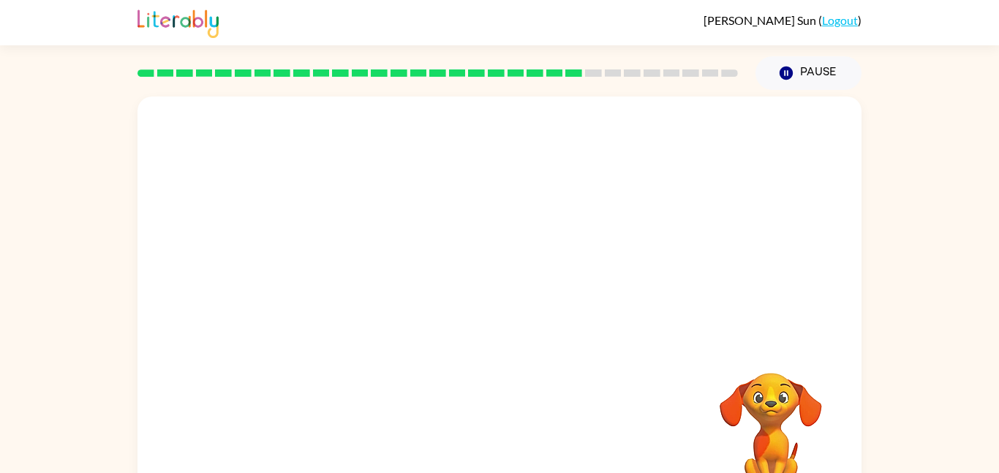
click at [636, 198] on div at bounding box center [499, 220] width 724 height 246
click at [506, 314] on icon "button" at bounding box center [499, 312] width 17 height 17
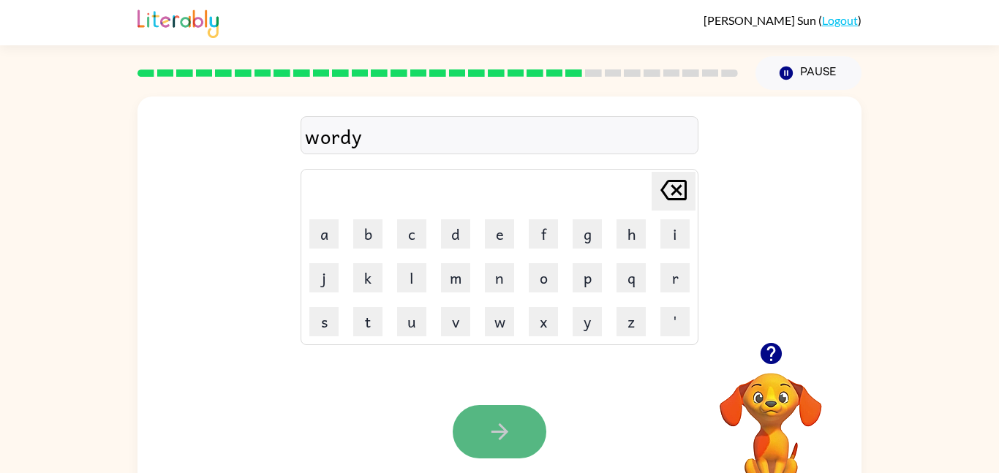
click at [506, 414] on button "button" at bounding box center [500, 431] width 94 height 53
click at [494, 428] on icon "button" at bounding box center [500, 432] width 26 height 26
click at [468, 435] on button "button" at bounding box center [500, 431] width 94 height 53
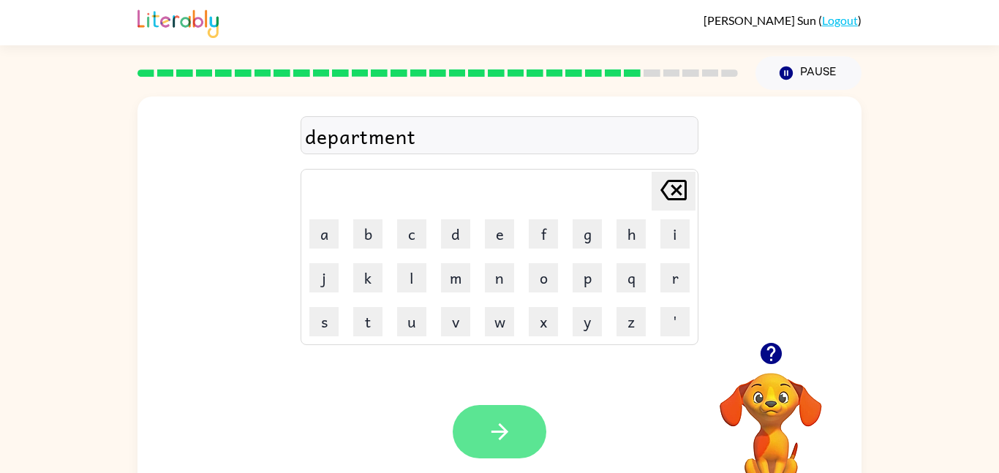
click at [479, 442] on button "button" at bounding box center [500, 431] width 94 height 53
click at [494, 412] on button "button" at bounding box center [500, 431] width 94 height 53
click at [489, 435] on icon "button" at bounding box center [500, 432] width 26 height 26
click at [527, 431] on button "button" at bounding box center [500, 431] width 94 height 53
